Goal: Navigation & Orientation: Find specific page/section

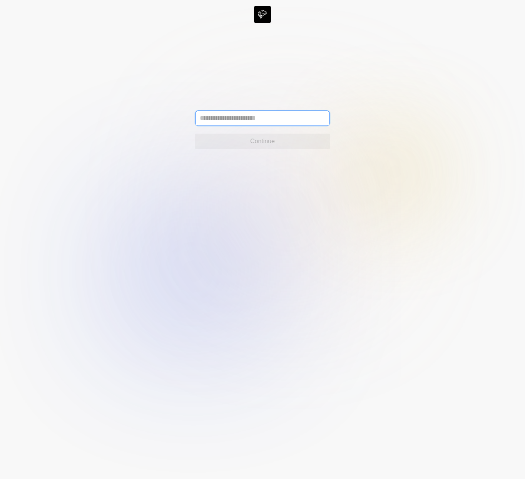
click at [262, 114] on input "text" at bounding box center [262, 117] width 135 height 15
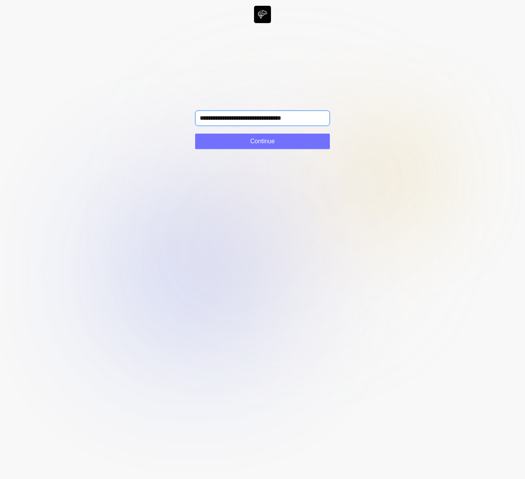
type input "**********"
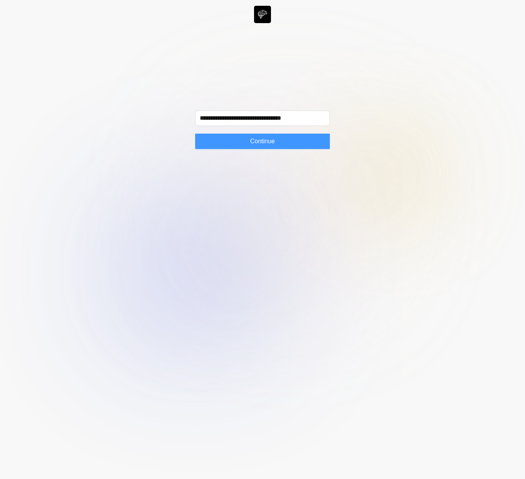
click at [299, 137] on button "Continue" at bounding box center [262, 140] width 135 height 15
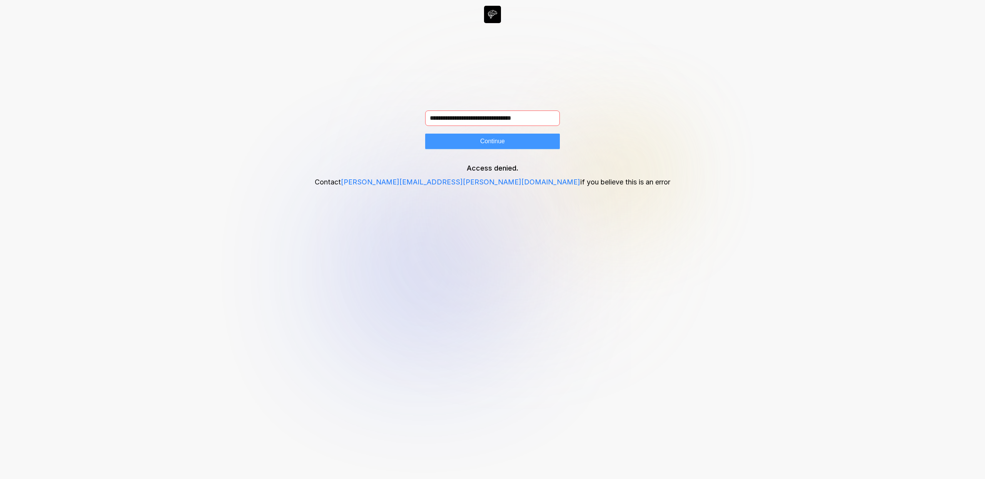
click at [504, 143] on span "Continue" at bounding box center [492, 141] width 25 height 9
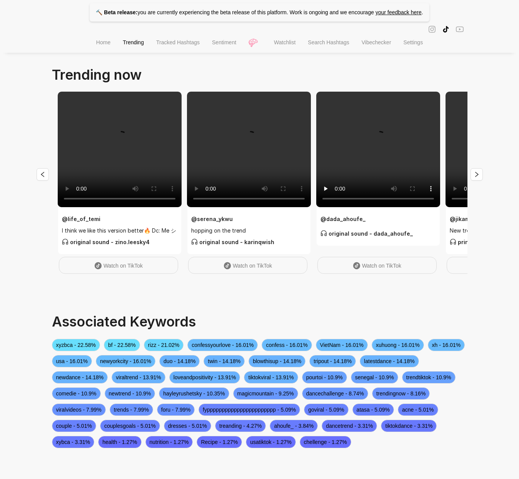
click at [97, 42] on span "Home" at bounding box center [103, 42] width 14 height 6
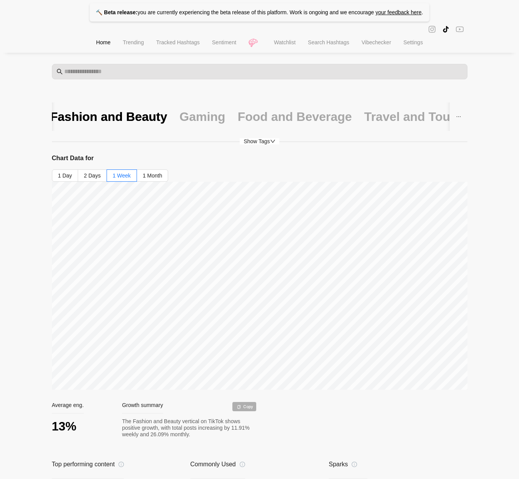
click at [189, 108] on div "Gaming" at bounding box center [203, 116] width 46 height 28
click at [124, 45] on span "Trending" at bounding box center [133, 42] width 21 height 6
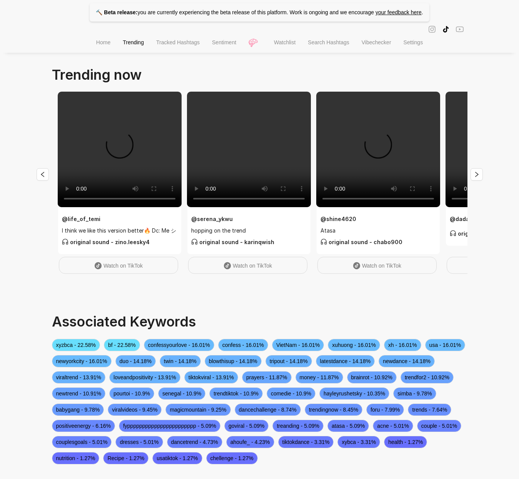
click at [182, 41] on span "Tracked Hashtags" at bounding box center [177, 42] width 43 height 6
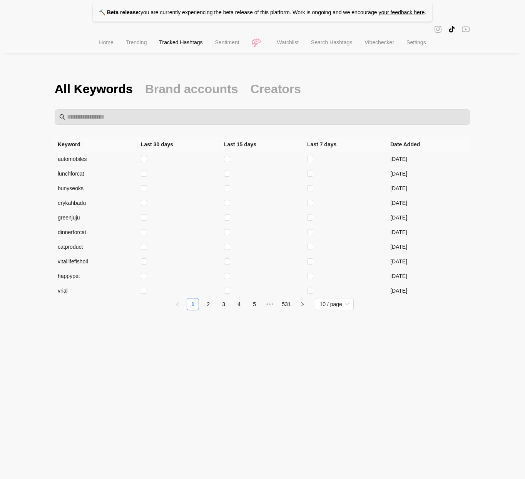
click at [233, 43] on span "Sentiment" at bounding box center [227, 42] width 24 height 6
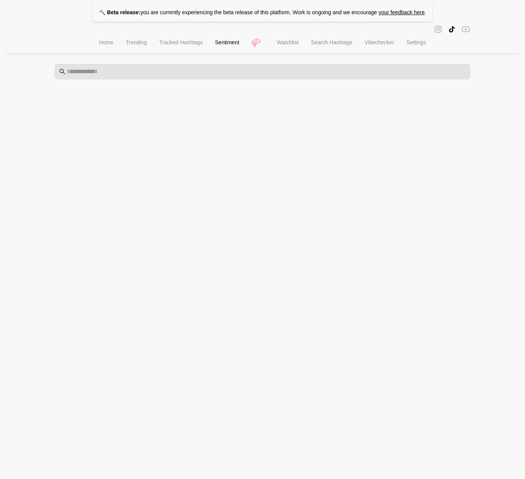
click at [281, 45] on span "Watchlist" at bounding box center [288, 42] width 22 height 6
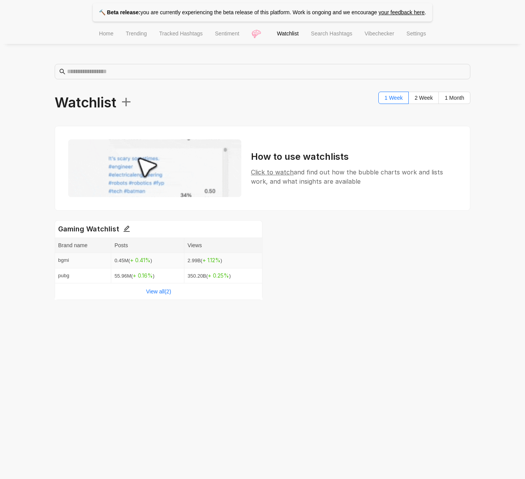
click at [65, 262] on span "bgmi" at bounding box center [63, 260] width 11 height 6
click at [201, 258] on span "( + 1.12 % )" at bounding box center [211, 260] width 22 height 6
click at [165, 290] on link "View all( 2 )" at bounding box center [158, 291] width 25 height 6
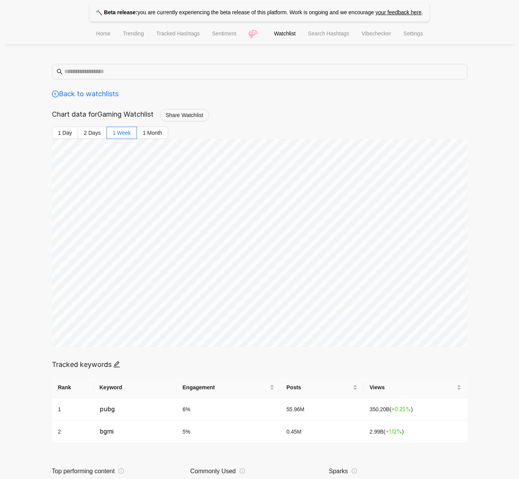
click at [391, 37] on span "Vibechecker" at bounding box center [377, 33] width 30 height 6
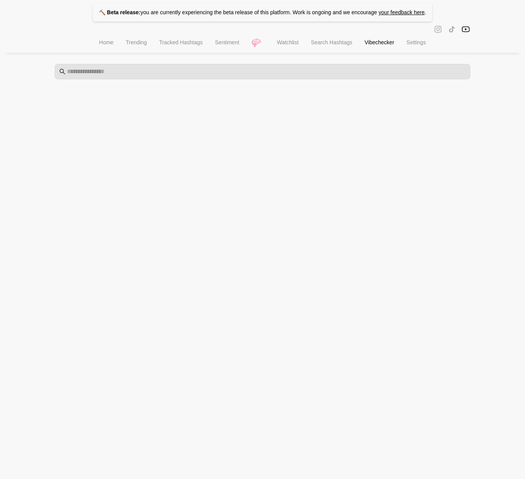
click at [363, 60] on div "🔨 Beta release: you are currently experiencing the beta release of this platfor…" at bounding box center [262, 52] width 525 height 104
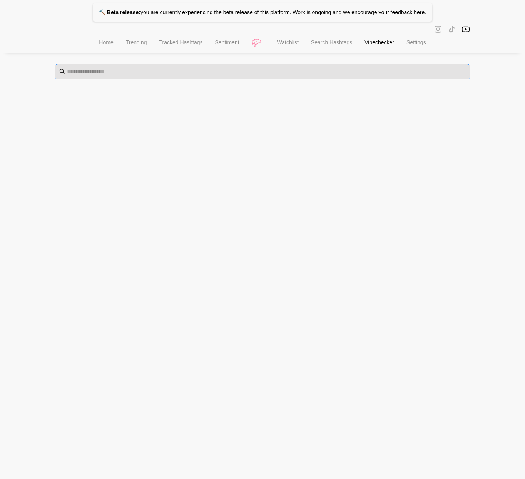
click at [351, 65] on span at bounding box center [262, 71] width 415 height 15
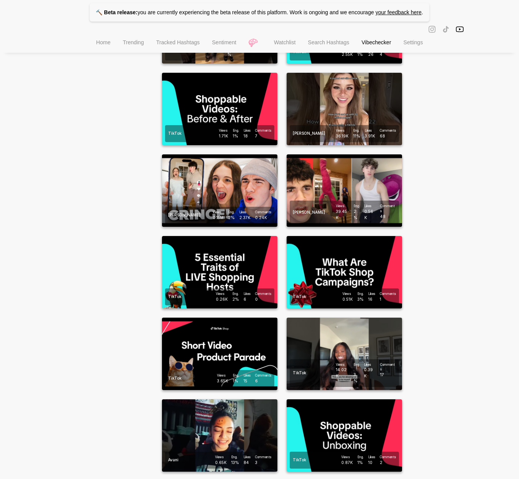
scroll to position [2935, 0]
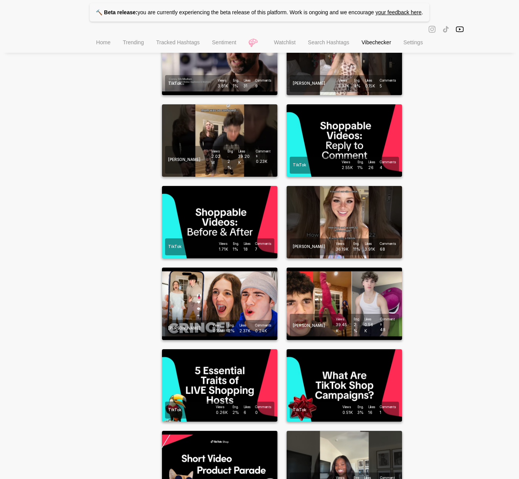
type input "******"
click at [412, 45] on span "Settings" at bounding box center [413, 42] width 20 height 6
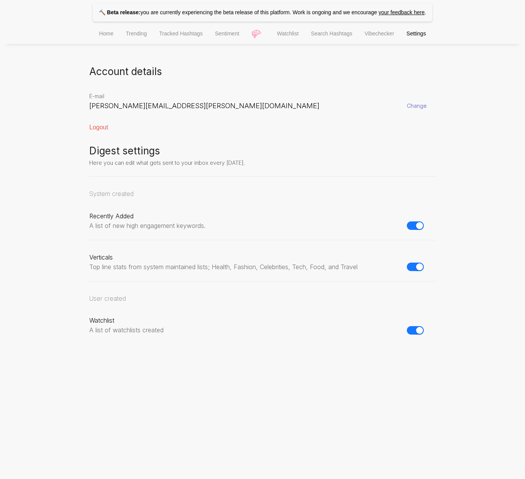
click at [94, 34] on li "Home" at bounding box center [106, 35] width 27 height 20
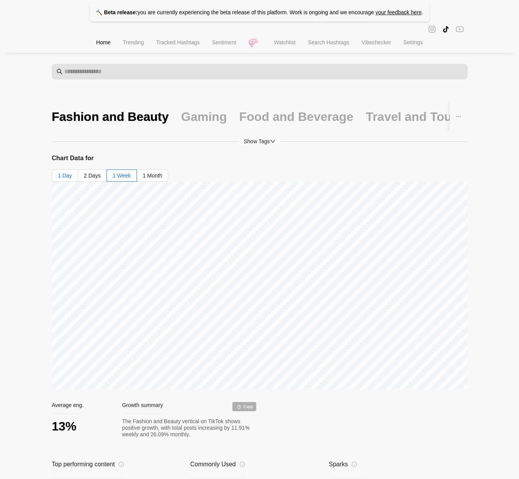
click at [64, 176] on span "1 Day" at bounding box center [65, 175] width 14 height 6
